Goal: Find specific fact: Find specific fact

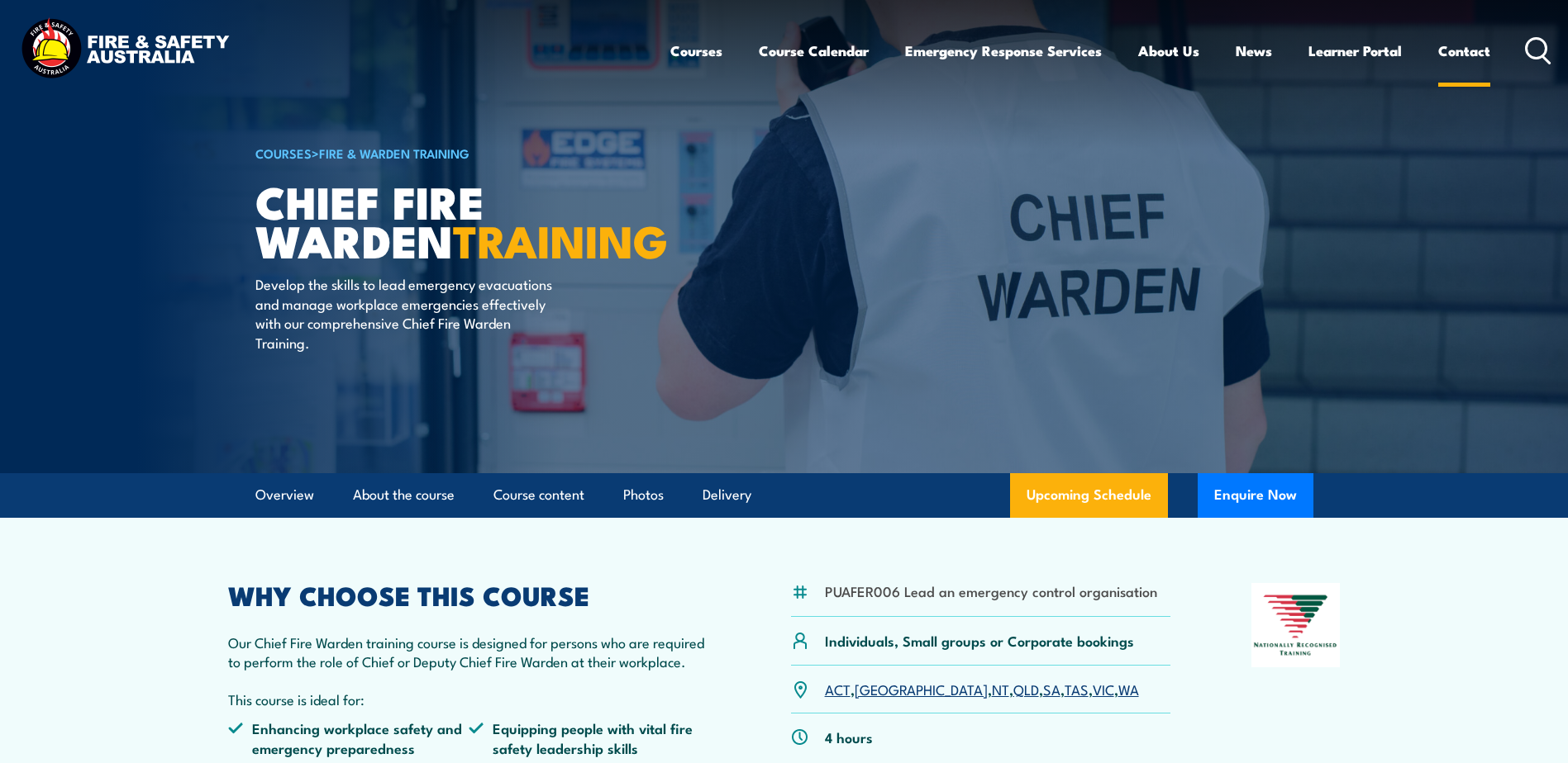
click at [1472, 52] on link "Contact" at bounding box center [1464, 50] width 52 height 44
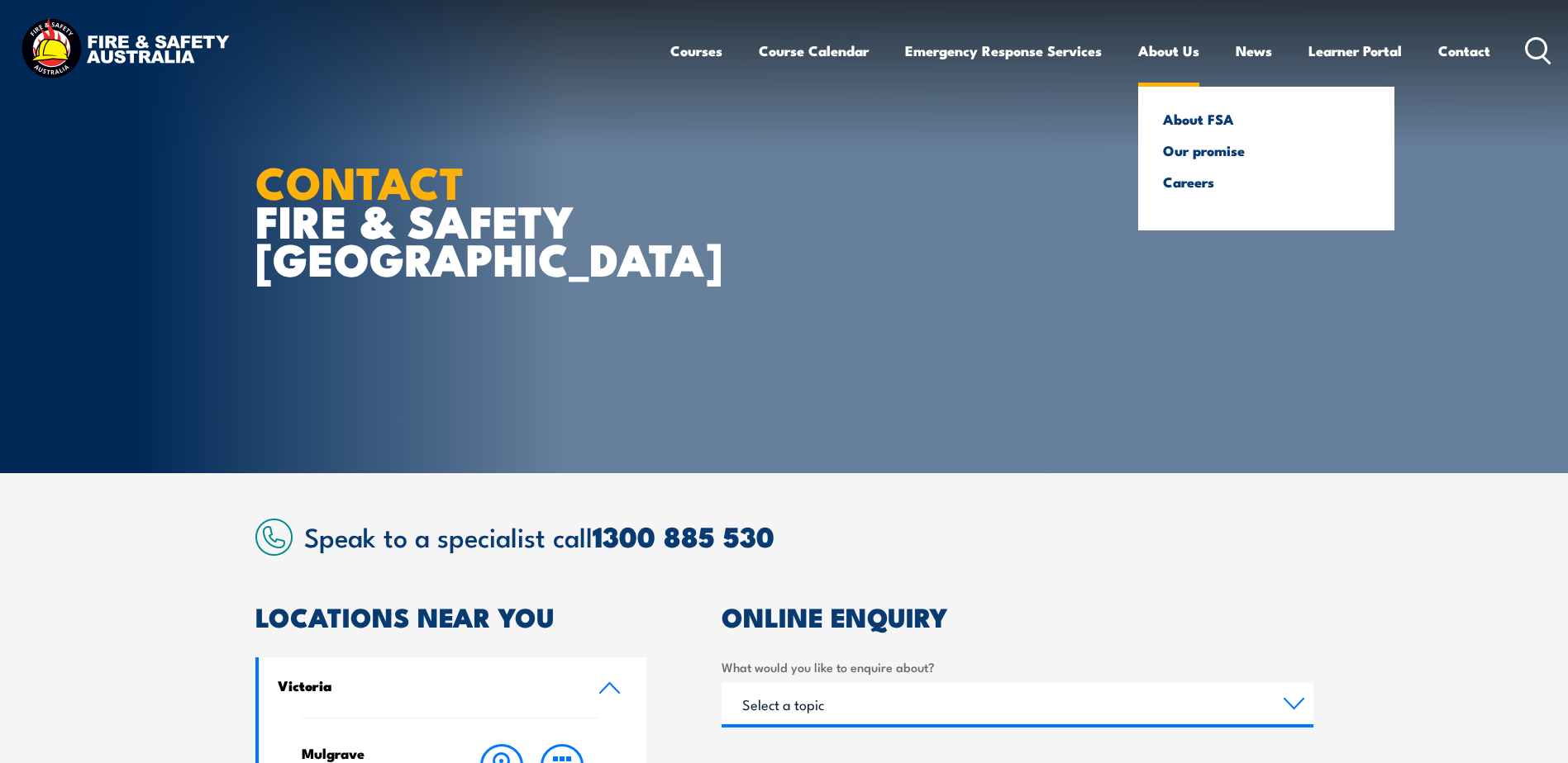
click at [1154, 49] on link "About Us" at bounding box center [1168, 50] width 61 height 44
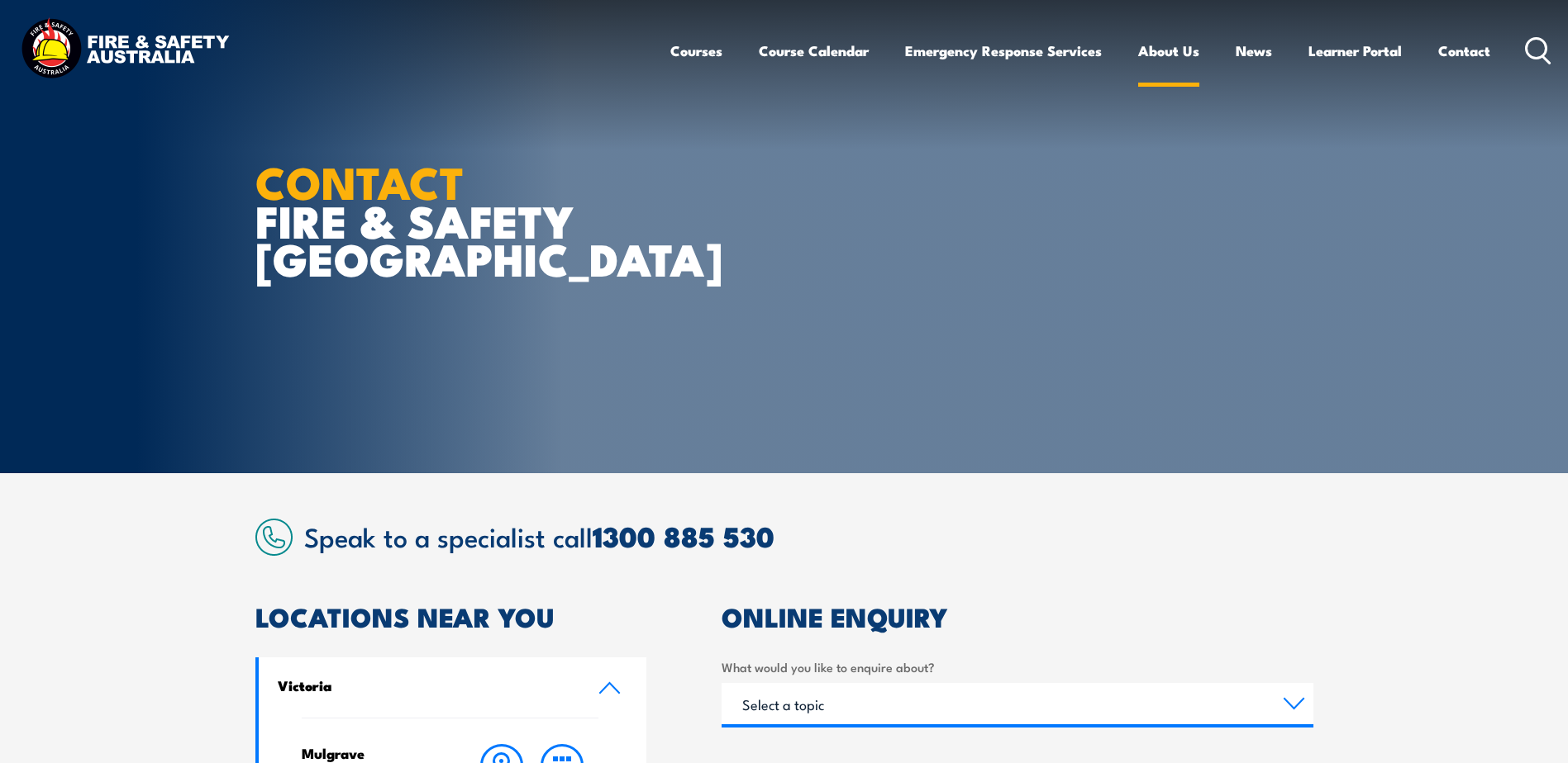
click at [1149, 51] on link "About Us" at bounding box center [1168, 50] width 61 height 44
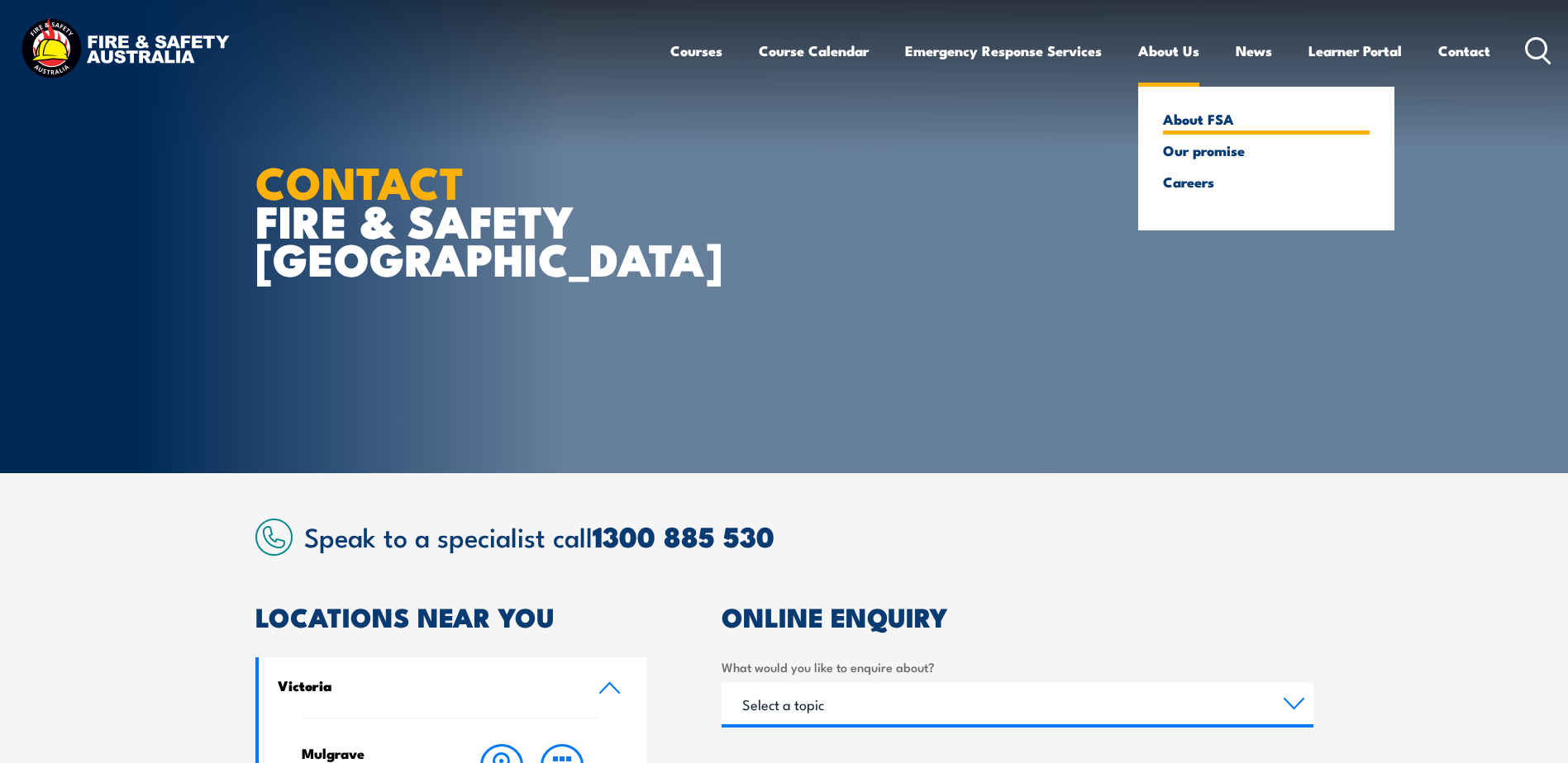
click at [1176, 126] on link "About FSA" at bounding box center [1265, 119] width 206 height 15
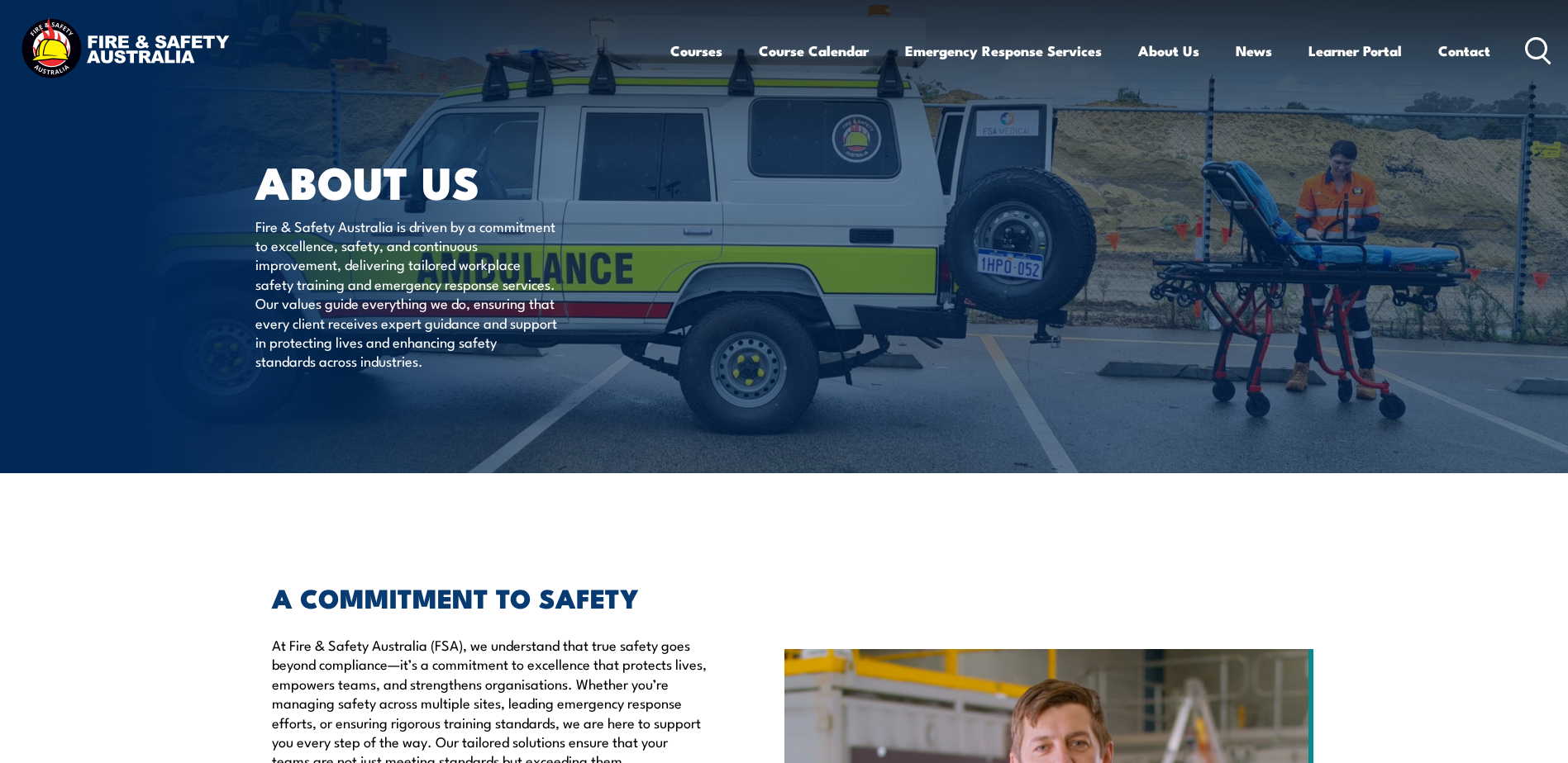
click at [1539, 49] on icon at bounding box center [1538, 51] width 27 height 27
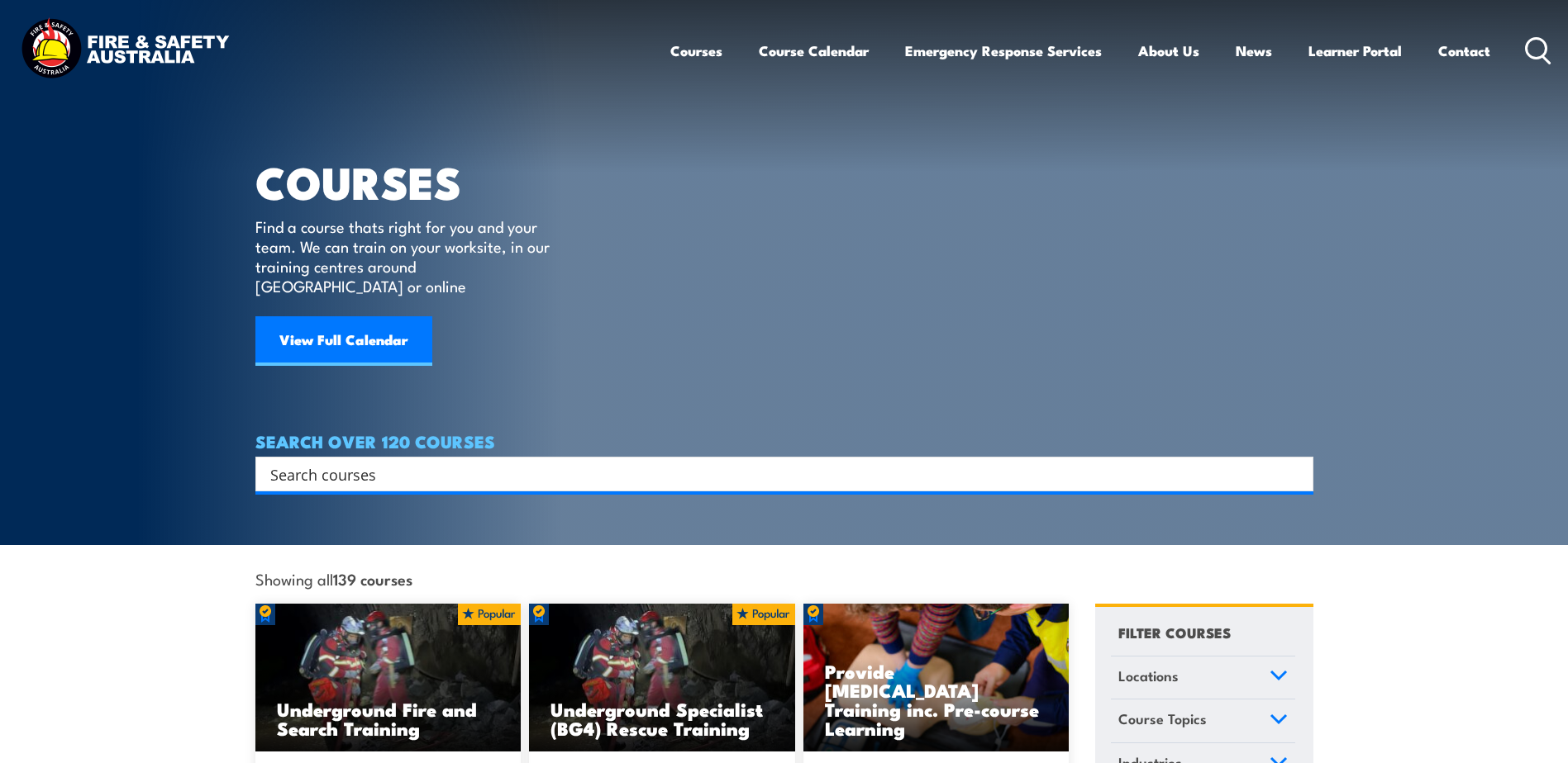
click at [463, 465] on input "Search input" at bounding box center [773, 473] width 1006 height 25
type input "abn"
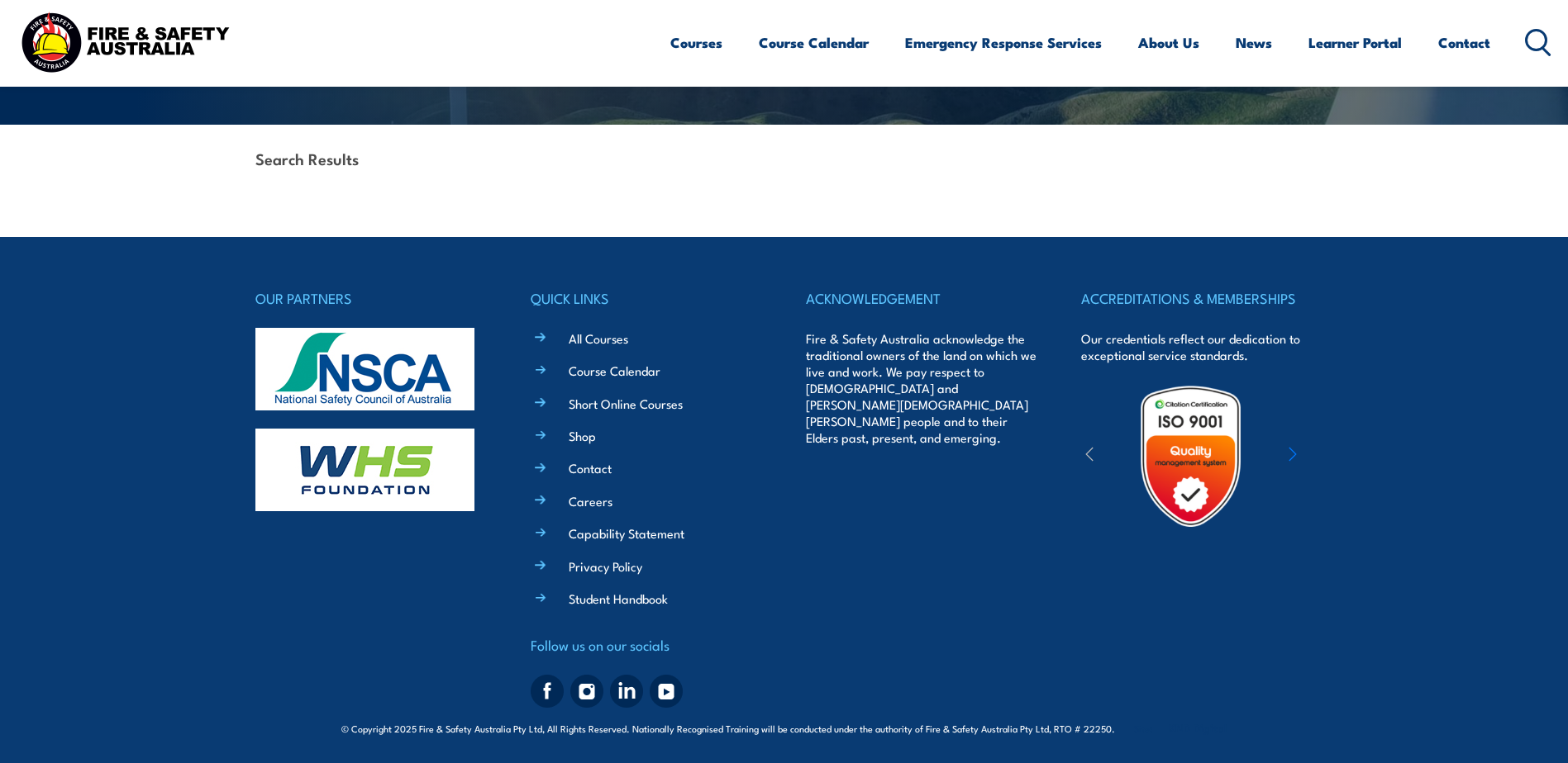
scroll to position [350, 0]
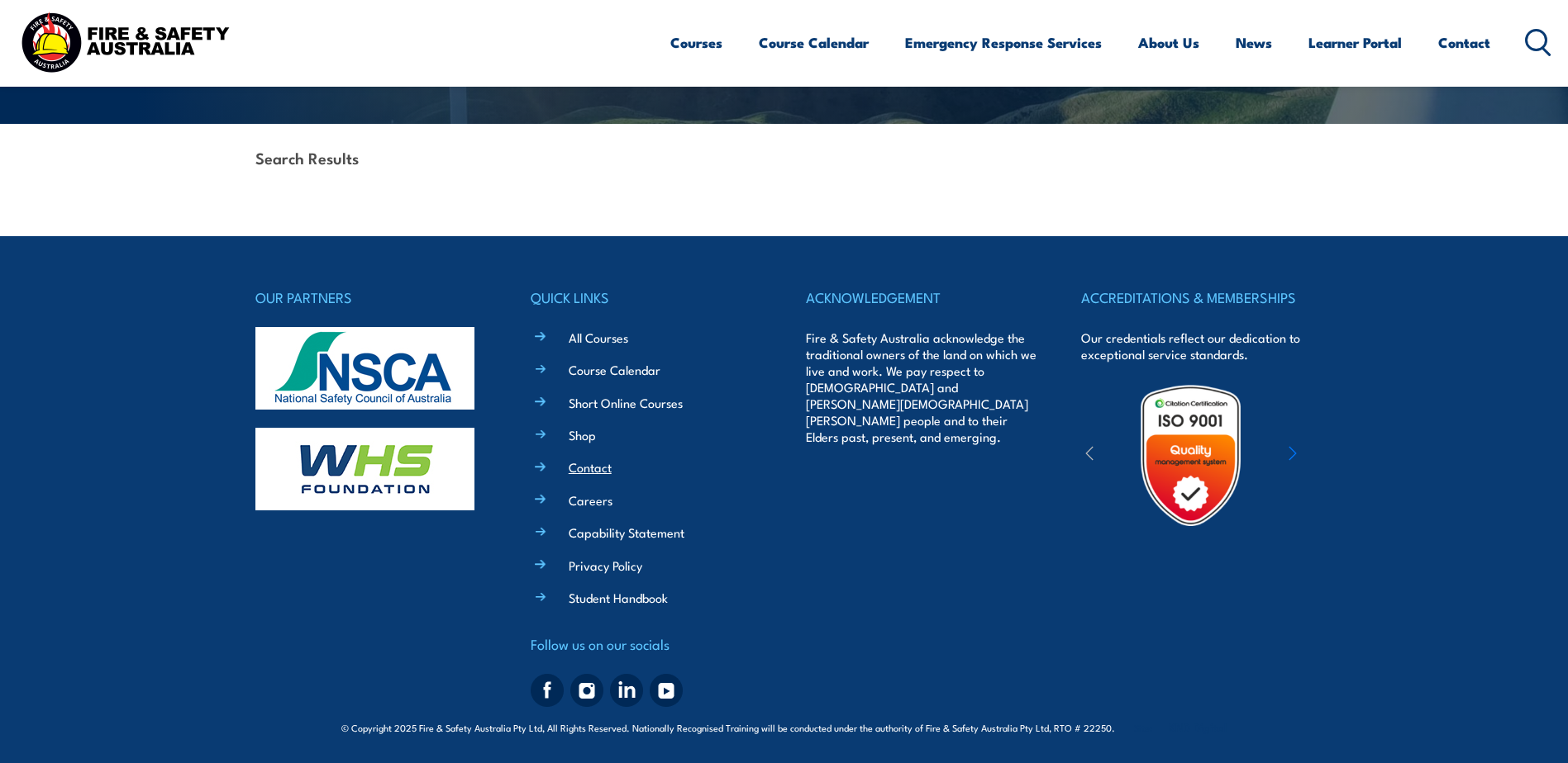
click at [588, 460] on link "Contact" at bounding box center [590, 467] width 43 height 18
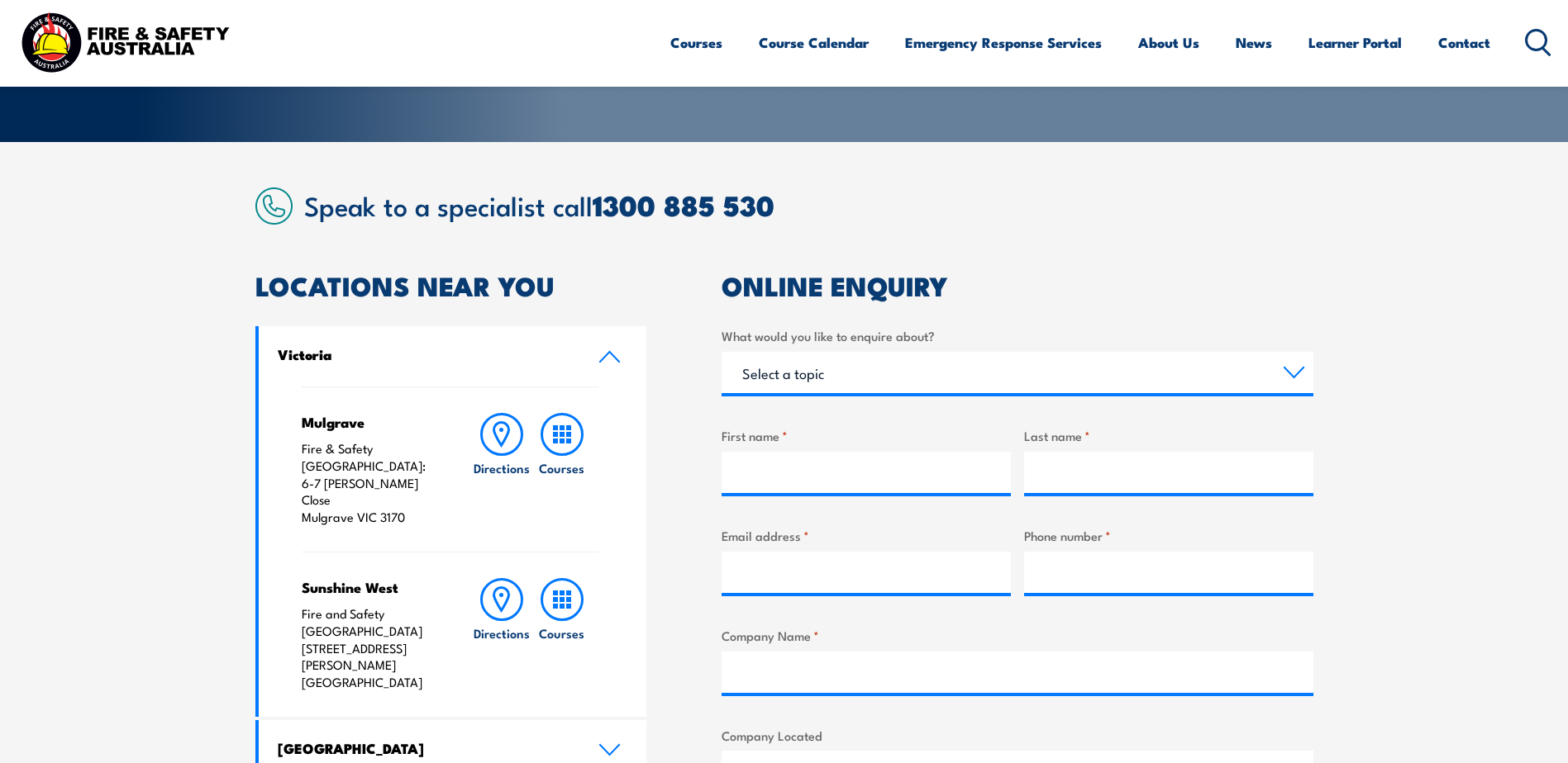
scroll to position [330, 0]
